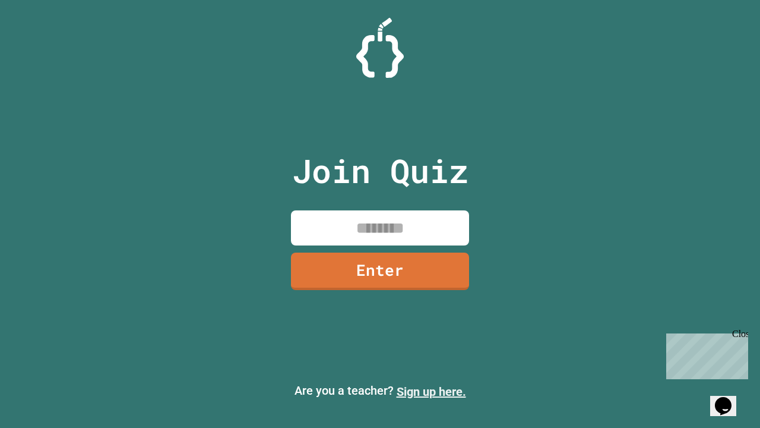
click at [431, 391] on link "Sign up here." at bounding box center [431, 391] width 69 height 14
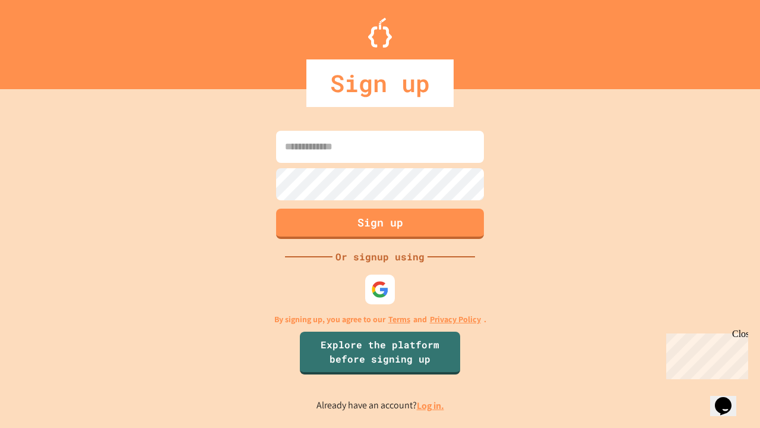
click at [431, 405] on link "Log in." at bounding box center [430, 405] width 27 height 12
